Goal: Information Seeking & Learning: Learn about a topic

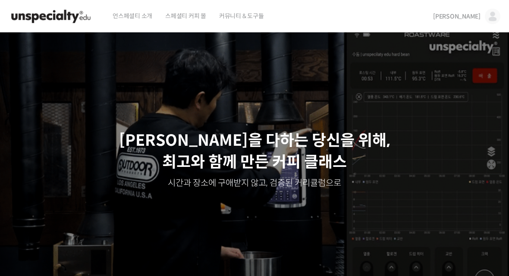
click at [493, 19] on img at bounding box center [493, 17] width 16 height 16
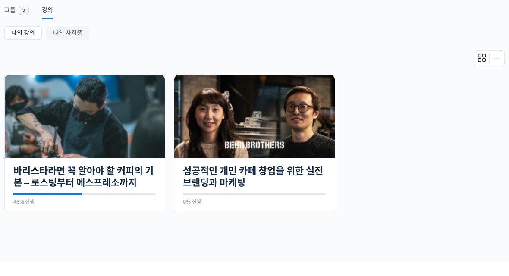
scroll to position [147, 0]
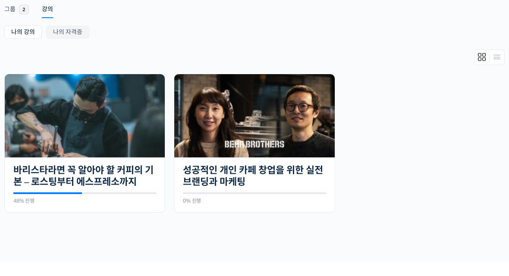
click at [76, 165] on link "바리스타라면 꼭 알아야 할 커피의 기본 – 로스팅부터 에스프레소까지" at bounding box center [84, 176] width 143 height 24
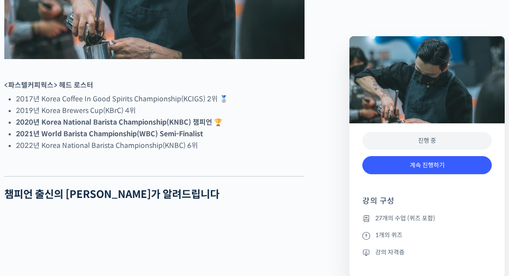
scroll to position [512, 0]
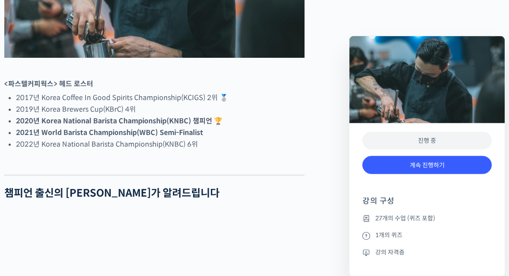
click at [378, 168] on link "계속 진행하기" at bounding box center [426, 165] width 129 height 19
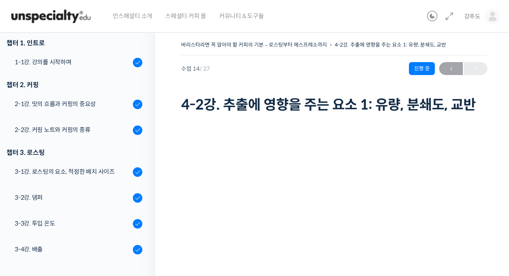
scroll to position [105, 0]
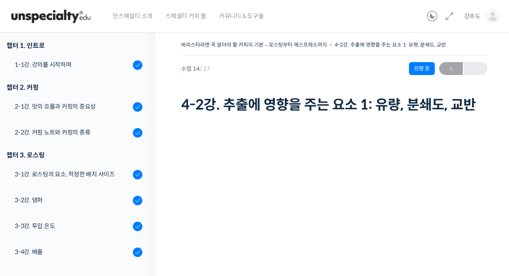
click at [54, 173] on div "3-1강. 로스팅의 요소, 적정한 배치 사이즈" at bounding box center [73, 174] width 116 height 9
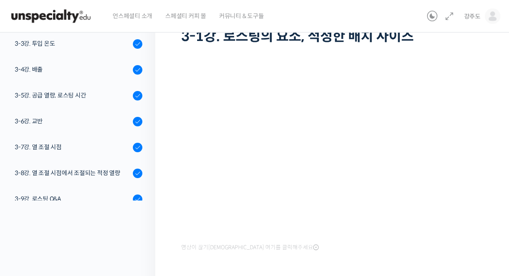
scroll to position [103, 0]
